Goal: Find specific page/section: Find specific page/section

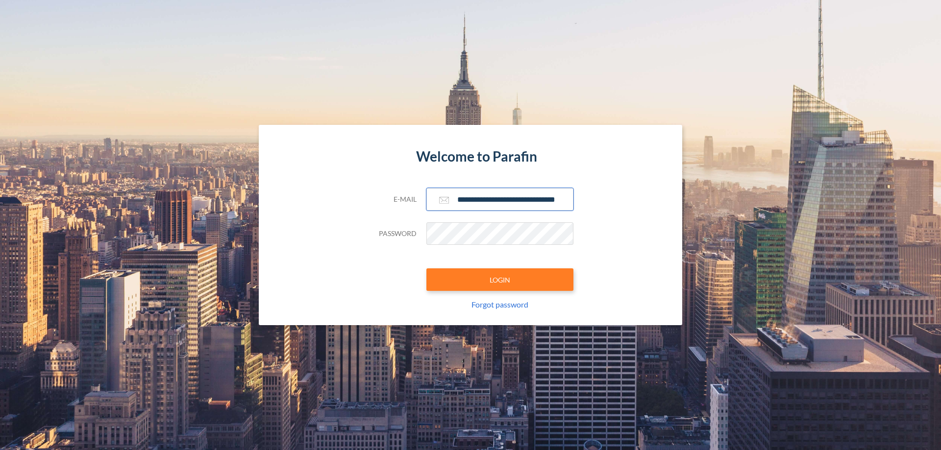
type input "**********"
click at [500, 280] on button "LOGIN" at bounding box center [499, 280] width 147 height 23
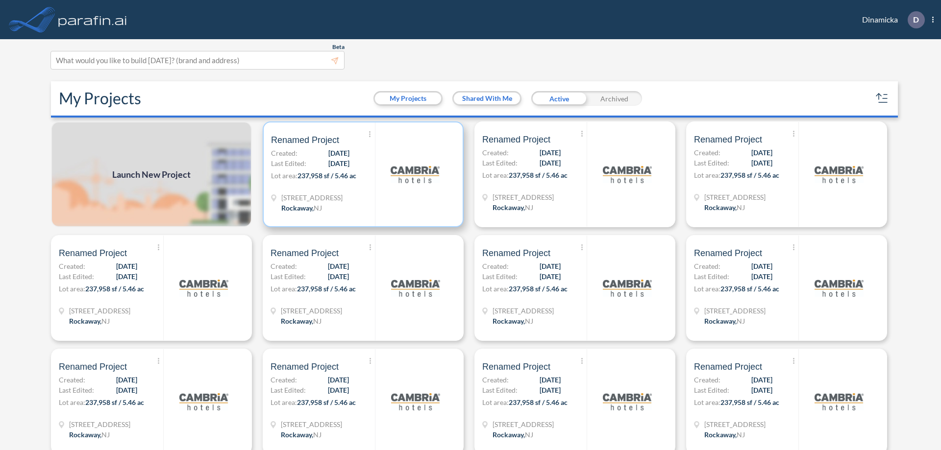
scroll to position [2, 0]
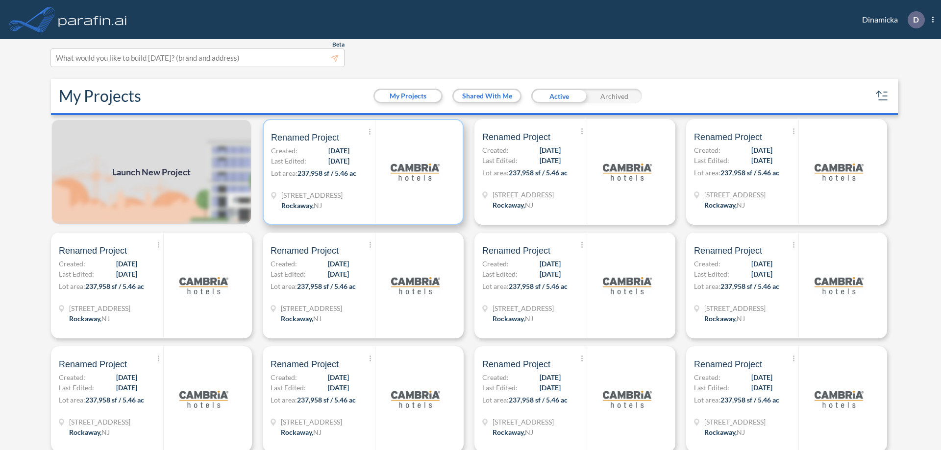
click at [361, 172] on p "Lot area: 237,958 sf / 5.46 ac" at bounding box center [323, 175] width 104 height 14
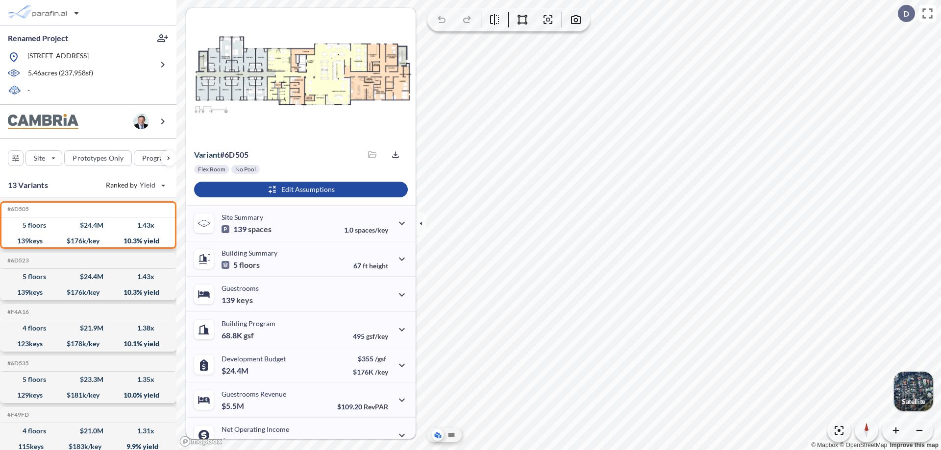
scroll to position [49, 0]
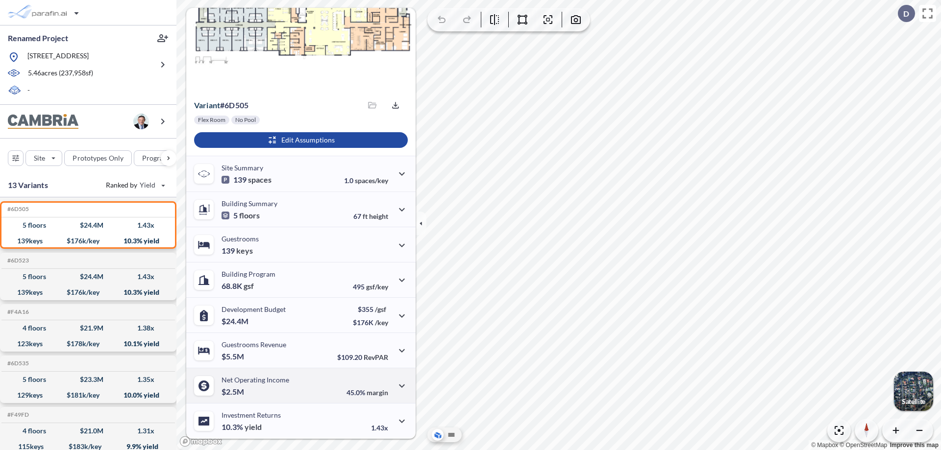
click at [299, 386] on div "Net Operating Income $2.5M 45.0% margin" at bounding box center [300, 385] width 229 height 35
